Goal: Browse casually: Explore the website without a specific task or goal

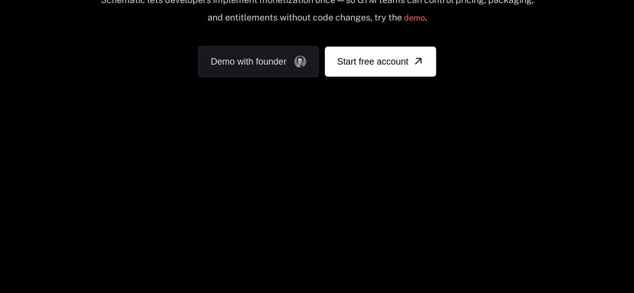
scroll to position [250, 0]
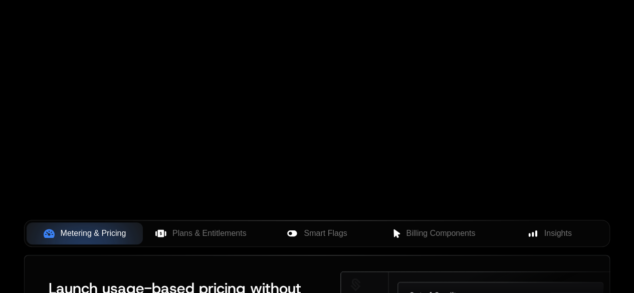
drag, startPoint x: 254, startPoint y: 92, endPoint x: 505, endPoint y: 7, distance: 265.0
click at [390, 94] on div "Your browser does not support the video tag." at bounding box center [317, 51] width 634 height 422
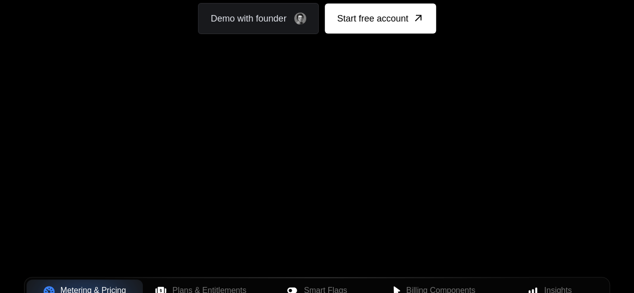
scroll to position [200, 0]
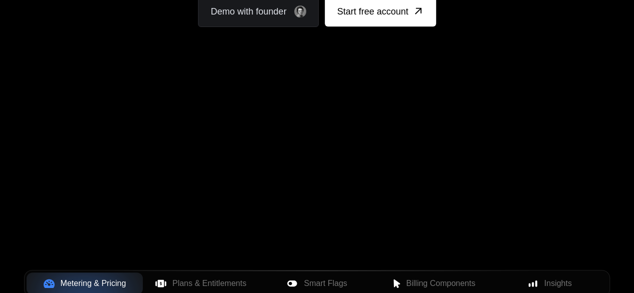
drag, startPoint x: 242, startPoint y: 81, endPoint x: 365, endPoint y: 154, distance: 142.4
click at [365, 154] on div "AI Products Developers Pricing Docs Resources Summit Sign in Sign Up RELEASED 🔥…" at bounding box center [317, 168] width 634 height 737
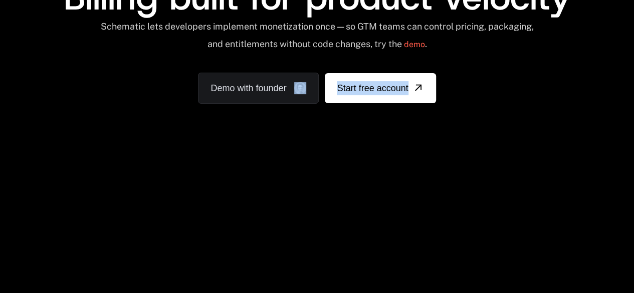
scroll to position [100, 0]
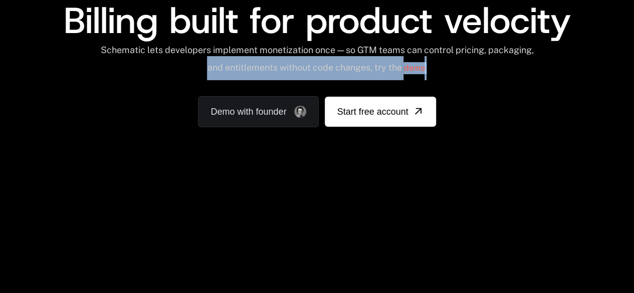
drag, startPoint x: 103, startPoint y: 147, endPoint x: 111, endPoint y: 176, distance: 30.1
click at [110, 178] on div "AI Products Developers Pricing Docs Resources Summit Sign in Sign Up RELEASED 🔥…" at bounding box center [317, 50] width 634 height 300
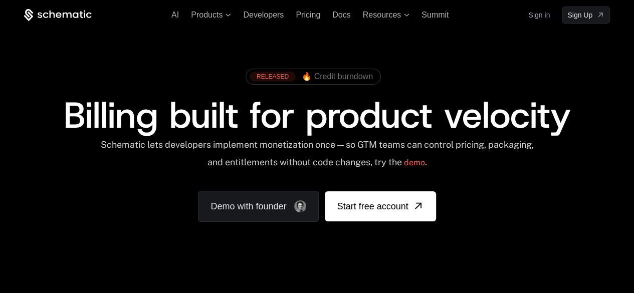
scroll to position [250, 0]
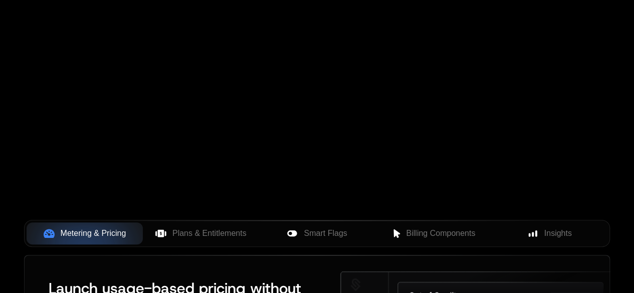
click at [364, 132] on div "Your browser does not support the video tag." at bounding box center [317, 51] width 634 height 422
click at [467, 95] on div "Your browser does not support the video tag." at bounding box center [317, 51] width 634 height 422
click at [468, 94] on div "Your browser does not support the video tag." at bounding box center [317, 51] width 634 height 422
click at [388, 78] on div "Your browser does not support the video tag." at bounding box center [317, 51] width 634 height 422
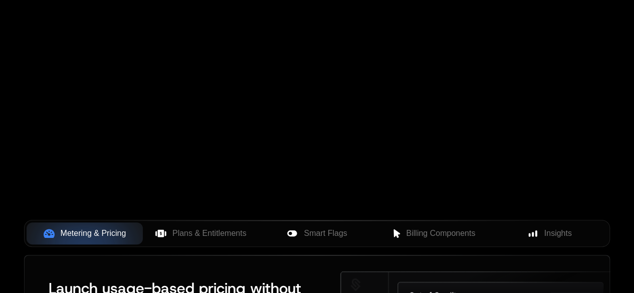
click at [388, 78] on div "Your browser does not support the video tag." at bounding box center [317, 51] width 634 height 422
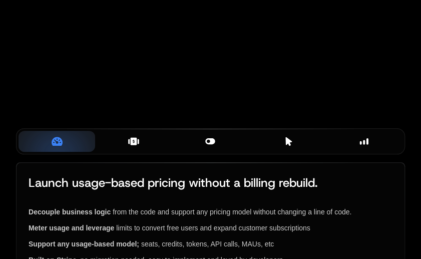
drag, startPoint x: 279, startPoint y: 62, endPoint x: 239, endPoint y: 85, distance: 45.8
drag, startPoint x: 377, startPoint y: 66, endPoint x: 752, endPoint y: 68, distance: 375.2
drag, startPoint x: 311, startPoint y: 70, endPoint x: 632, endPoint y: 83, distance: 321.4
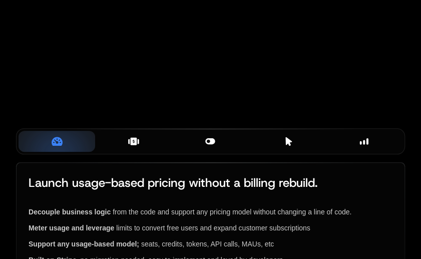
drag, startPoint x: 264, startPoint y: 81, endPoint x: 638, endPoint y: 123, distance: 376.1
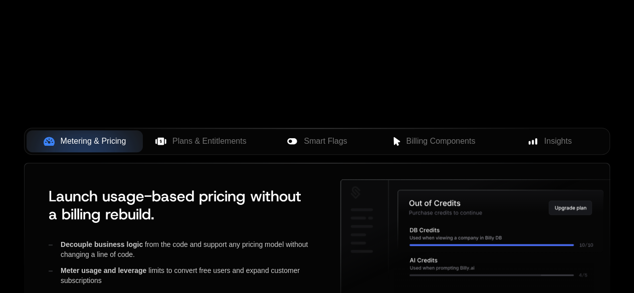
scroll to position [351, 0]
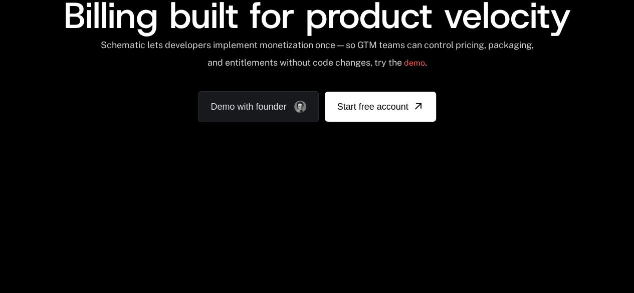
scroll to position [250, 0]
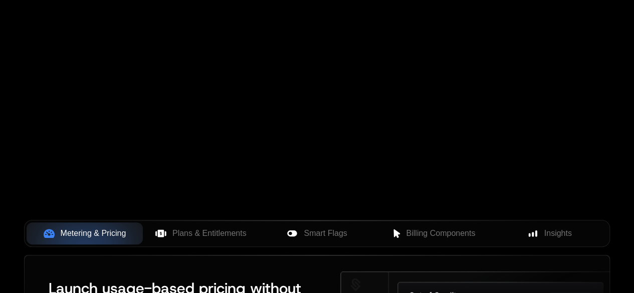
drag, startPoint x: 329, startPoint y: 129, endPoint x: 134, endPoint y: 135, distance: 194.5
click at [133, 138] on div "Your browser does not support the video tag." at bounding box center [317, 51] width 634 height 422
drag, startPoint x: 154, startPoint y: 101, endPoint x: 207, endPoint y: 132, distance: 61.1
click at [181, 140] on div "Your browser does not support the video tag." at bounding box center [317, 51] width 634 height 422
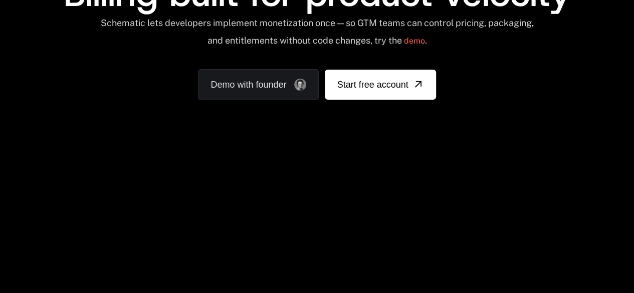
scroll to position [200, 0]
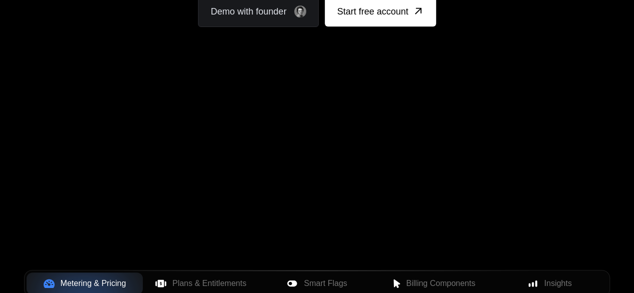
scroll to position [200, 0]
